Goal: Find specific page/section: Find specific page/section

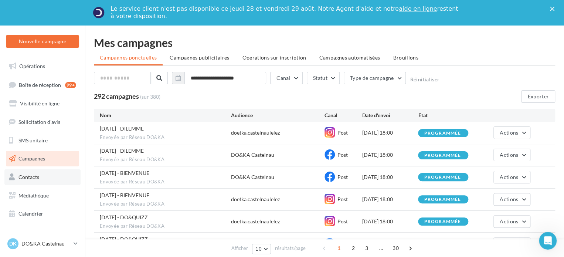
click at [44, 180] on link "Contacts" at bounding box center [42, 177] width 76 height 16
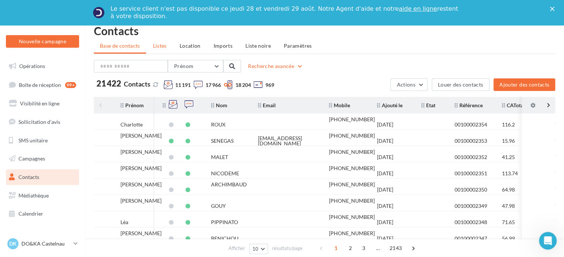
click at [162, 47] on span "Listes" at bounding box center [160, 45] width 14 height 6
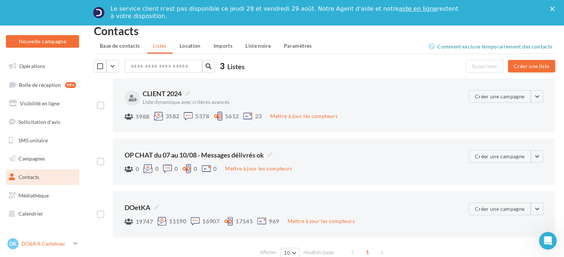
click at [49, 246] on p "DO&KA Castelnau" at bounding box center [45, 243] width 49 height 7
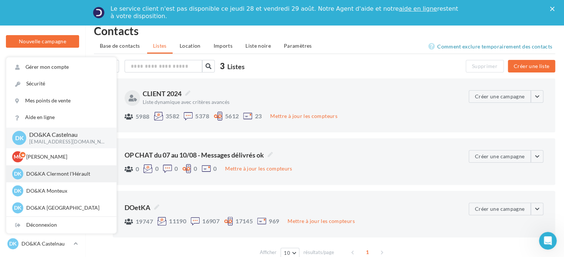
click at [58, 177] on p "DO&KA Clermont l'Hérault" at bounding box center [66, 173] width 81 height 7
